Goal: Information Seeking & Learning: Learn about a topic

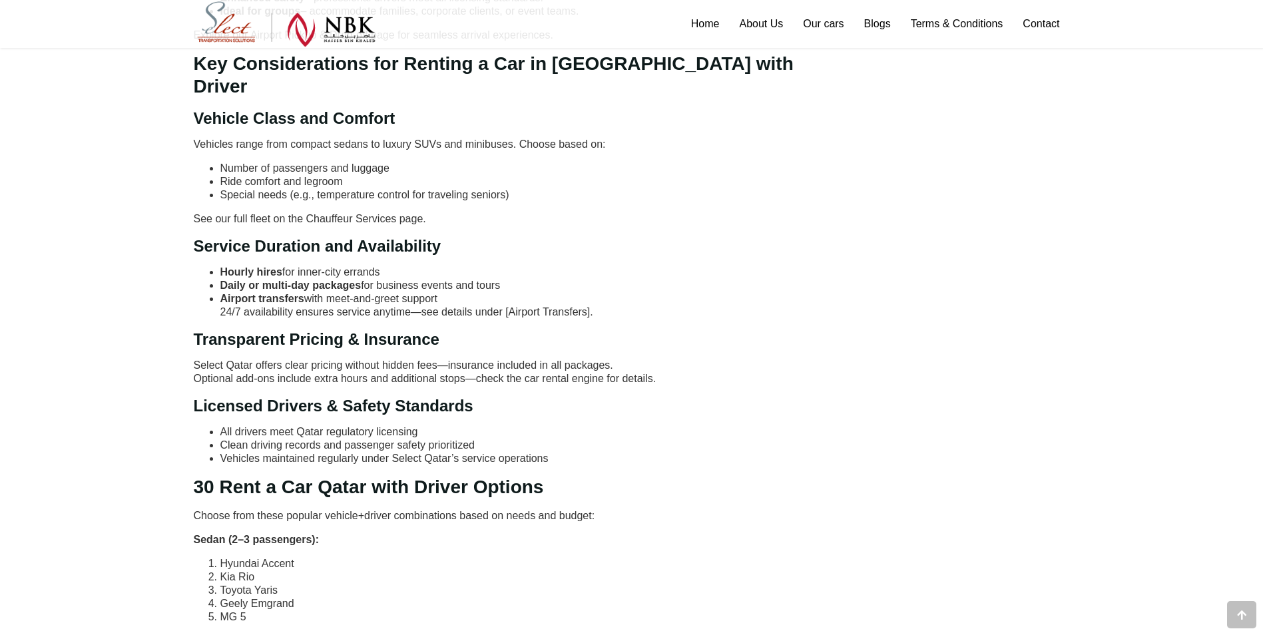
scroll to position [999, 0]
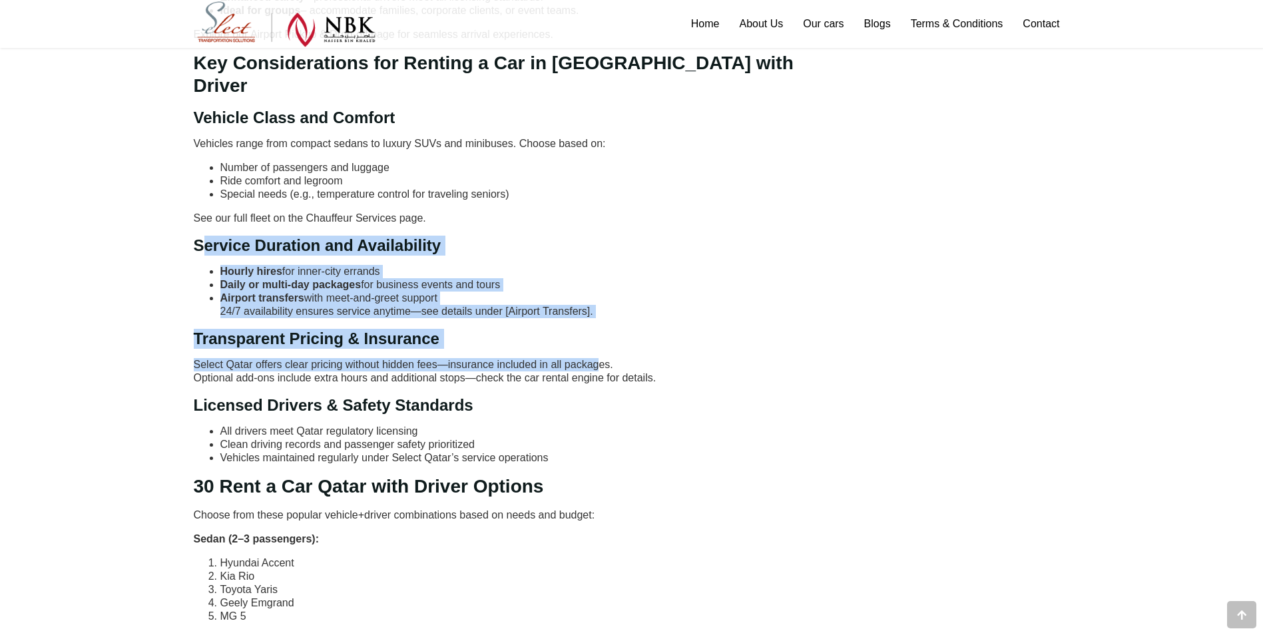
drag, startPoint x: 202, startPoint y: 216, endPoint x: 601, endPoint y: 348, distance: 419.9
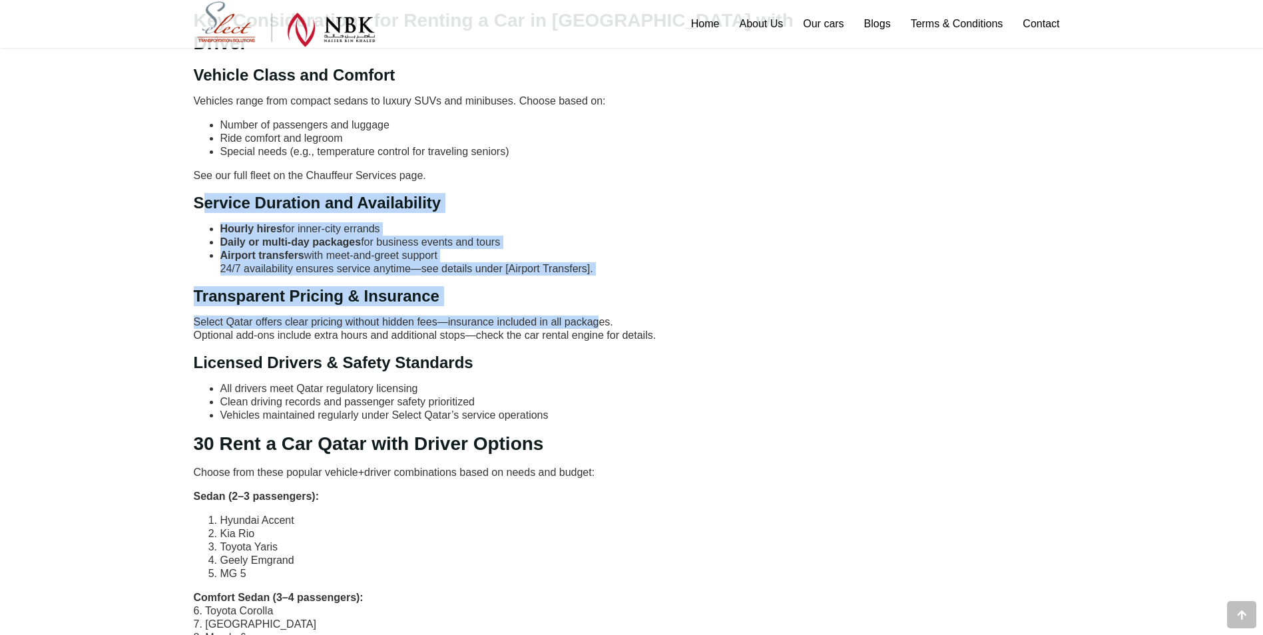
scroll to position [1065, 0]
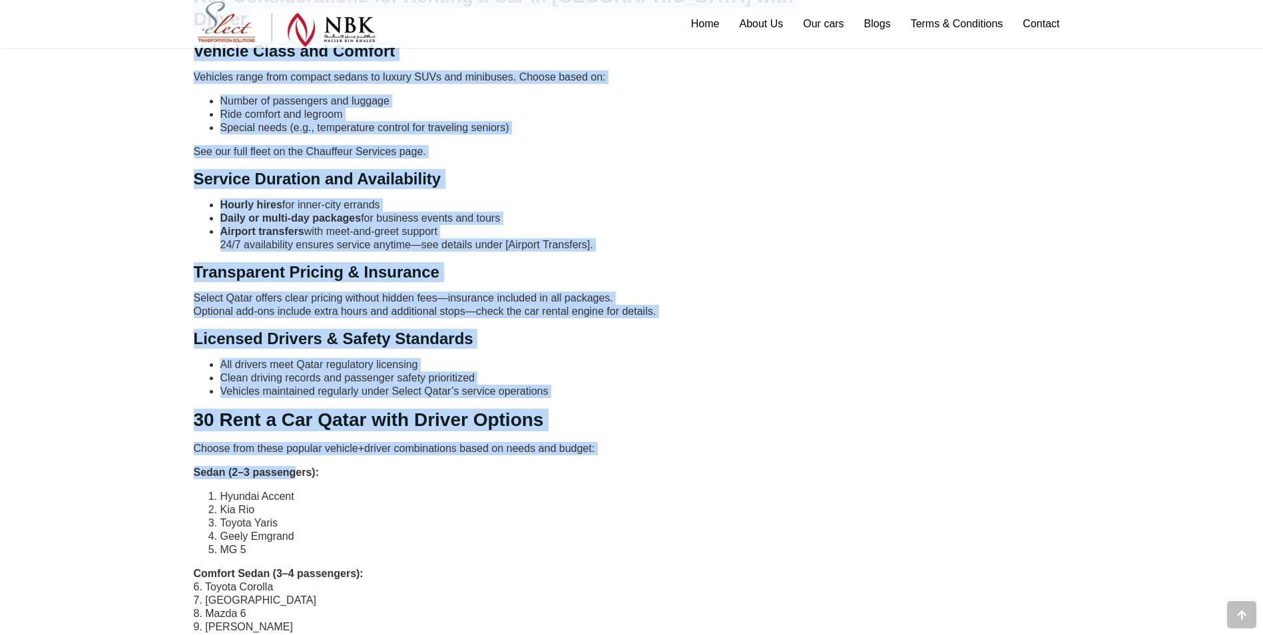
drag, startPoint x: 184, startPoint y: 453, endPoint x: 294, endPoint y: 449, distance: 109.9
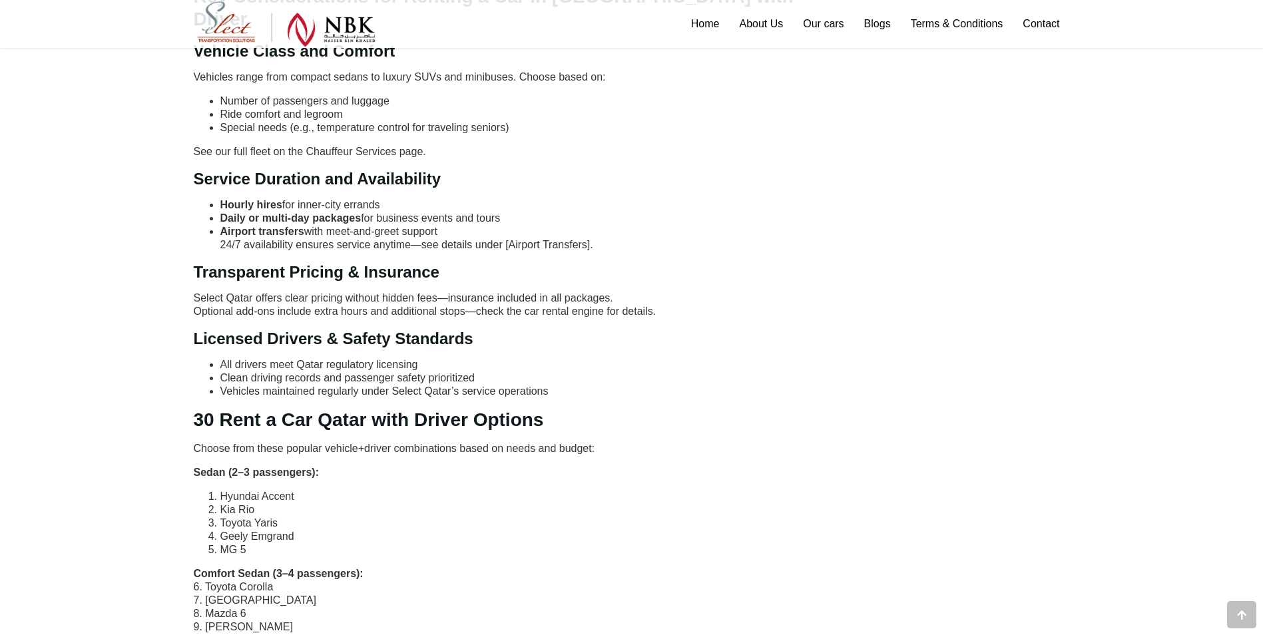
drag, startPoint x: 294, startPoint y: 449, endPoint x: 351, endPoint y: 471, distance: 60.7
click at [351, 490] on li "Hyundai Accent" at bounding box center [531, 496] width 622 height 13
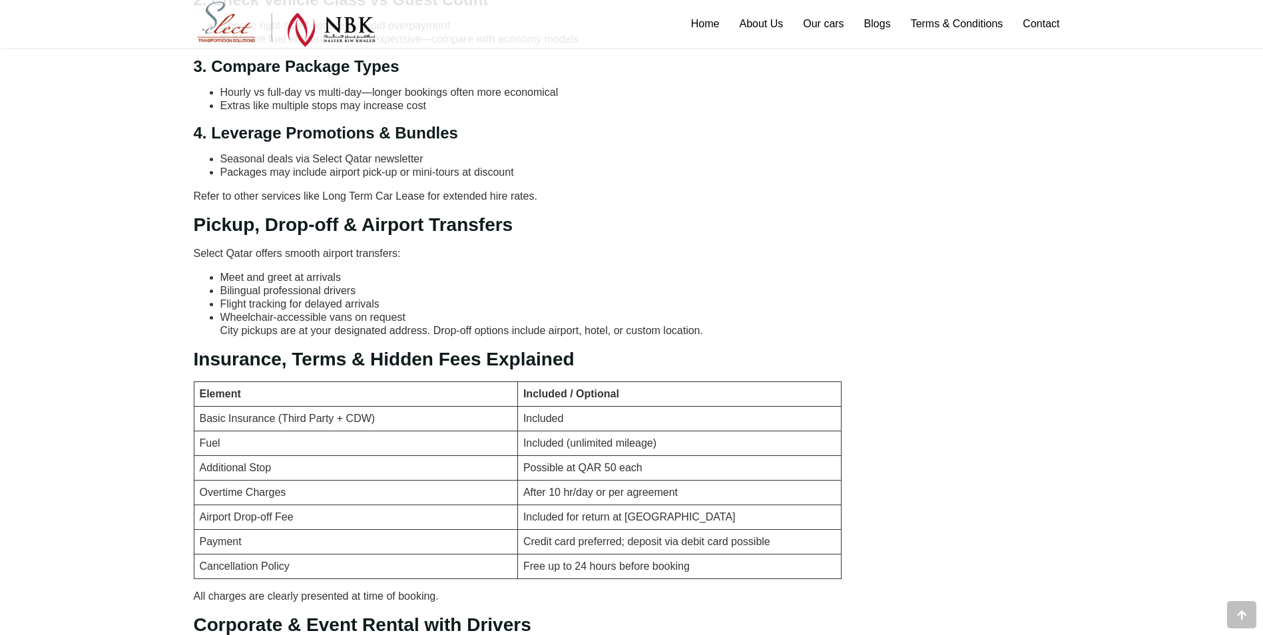
scroll to position [2264, 0]
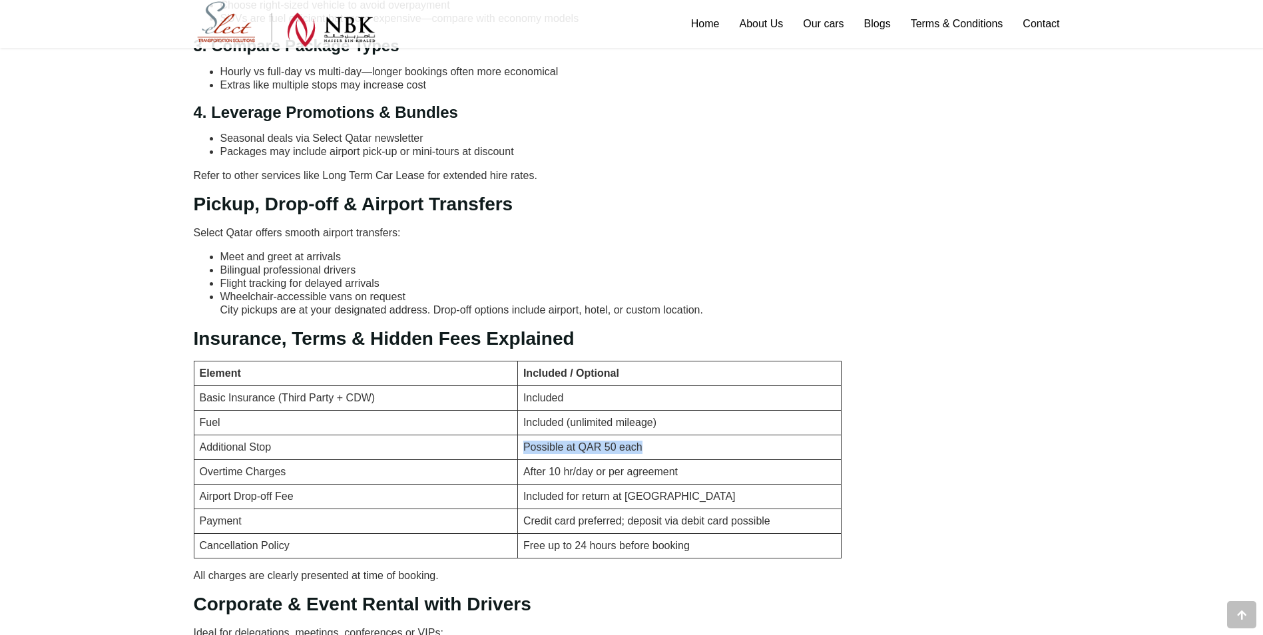
drag, startPoint x: 663, startPoint y: 422, endPoint x: 515, endPoint y: 422, distance: 147.2
click at [515, 435] on tr "Additional Stop Possible at QAR 50 each" at bounding box center [518, 447] width 648 height 25
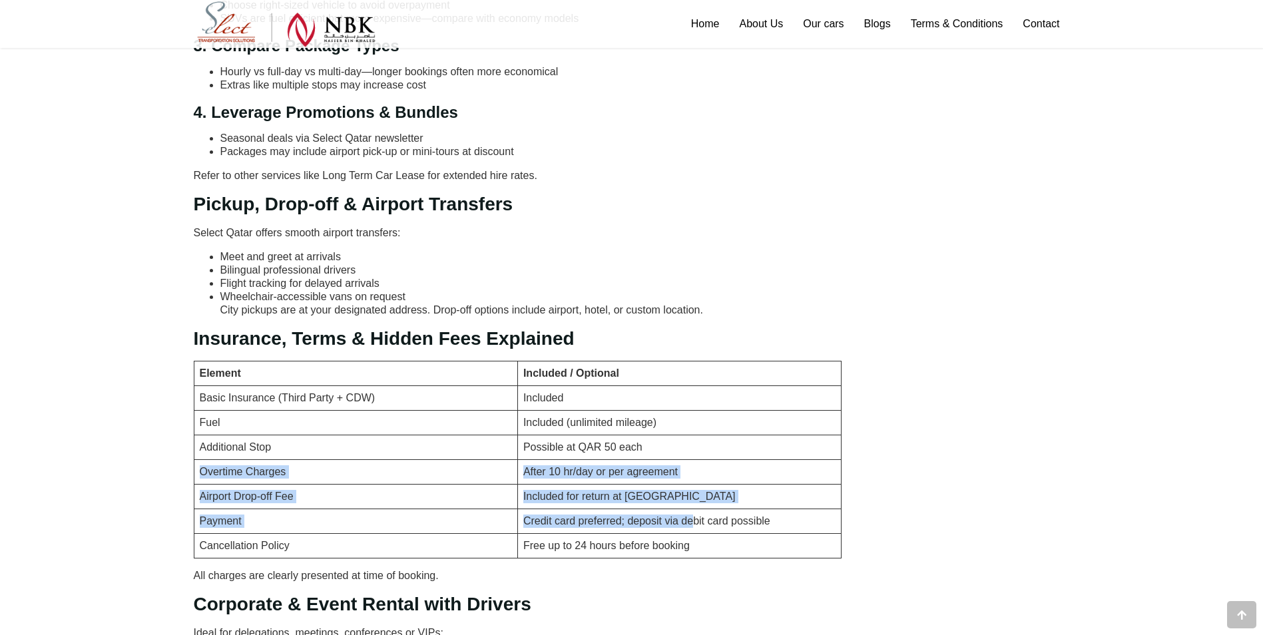
drag, startPoint x: 202, startPoint y: 451, endPoint x: 690, endPoint y: 503, distance: 491.6
click at [690, 503] on tbody "Element Included / Optional Basic Insurance (Third Party + CDW) Included Fuel I…" at bounding box center [518, 459] width 648 height 197
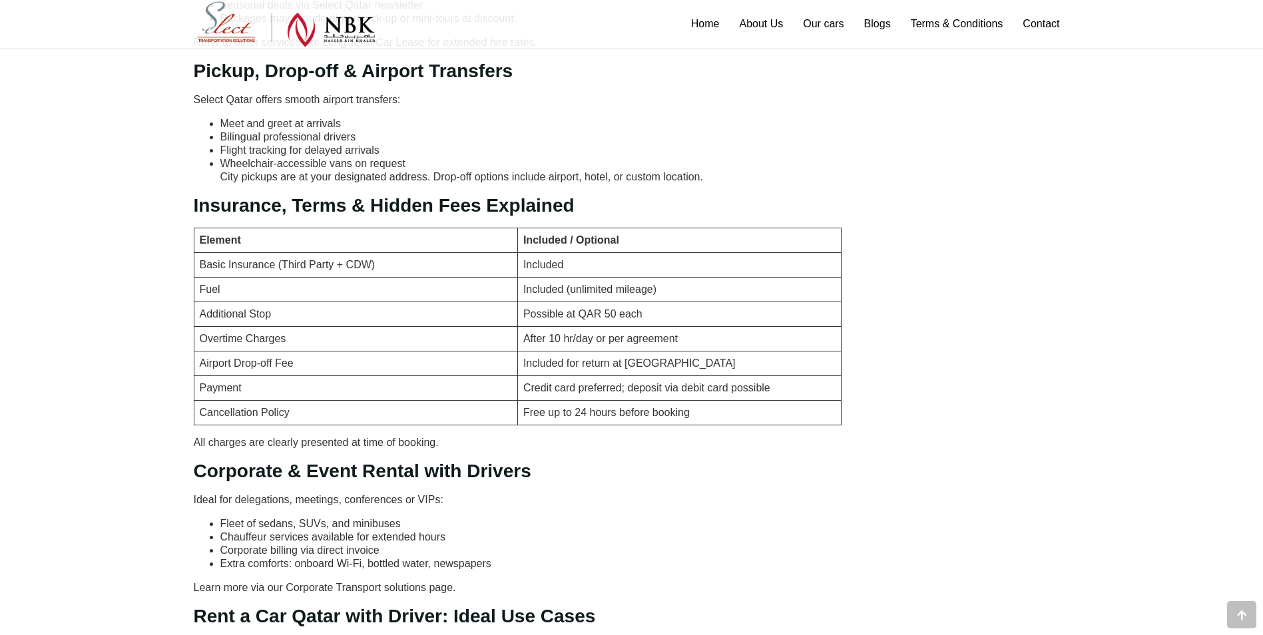
click at [641, 460] on h2 "Corporate & Event Rental with Drivers" at bounding box center [518, 471] width 649 height 23
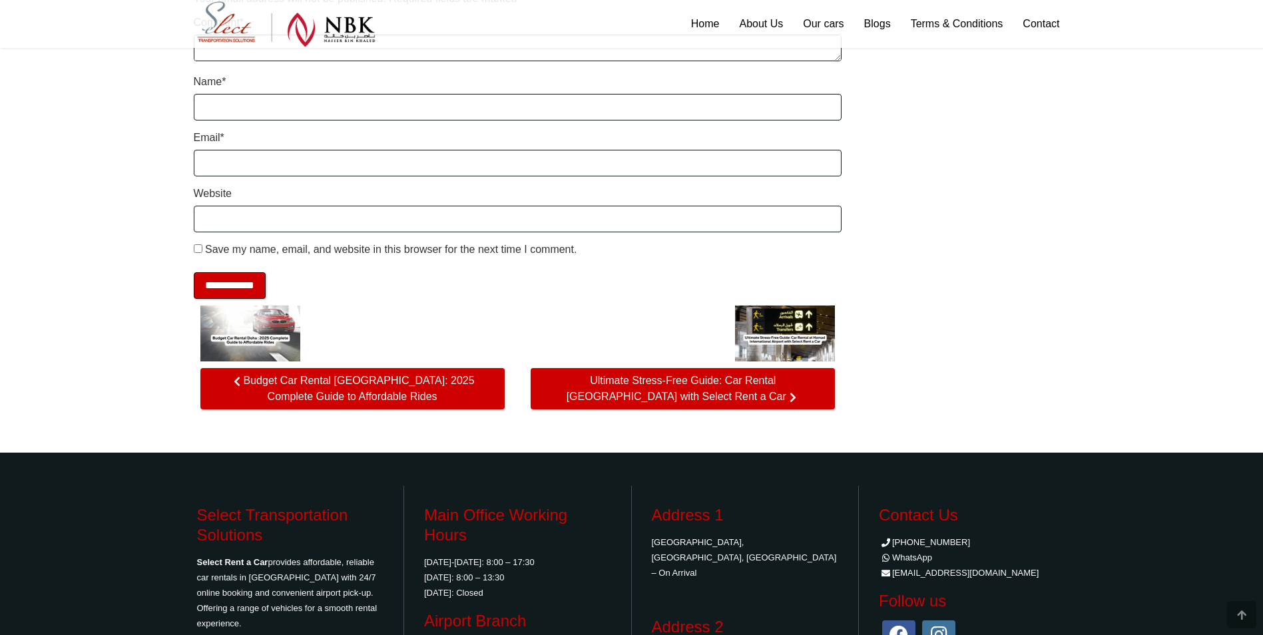
scroll to position [3662, 0]
